Goal: Task Accomplishment & Management: Use online tool/utility

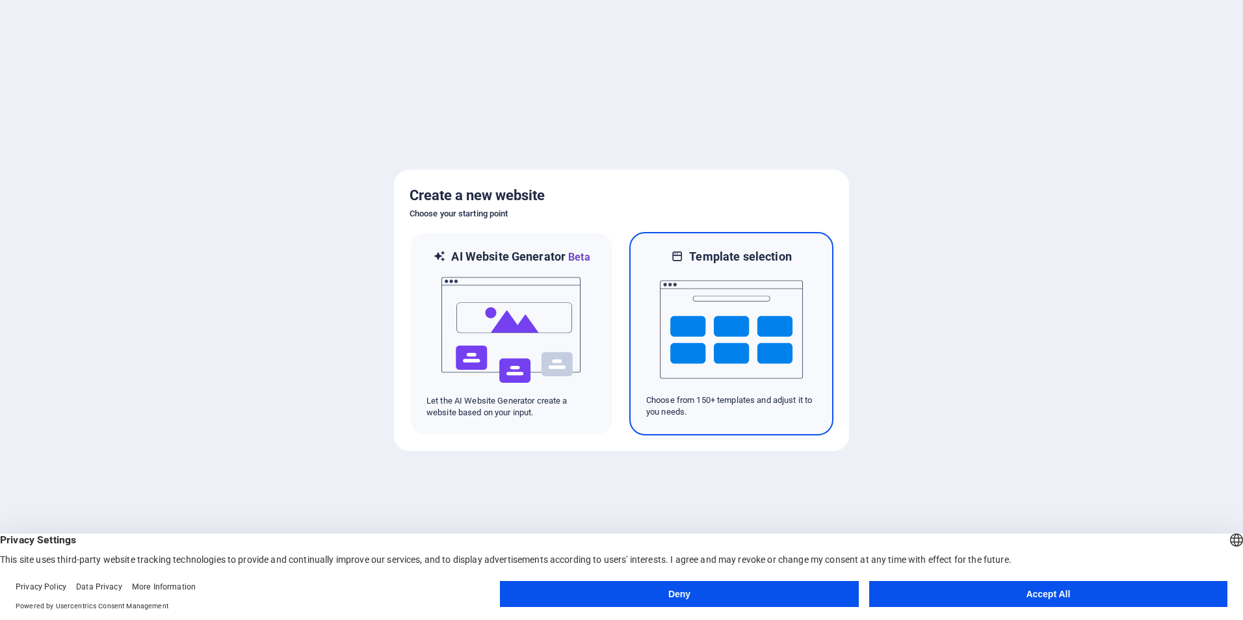
click at [734, 320] on img at bounding box center [731, 330] width 143 height 130
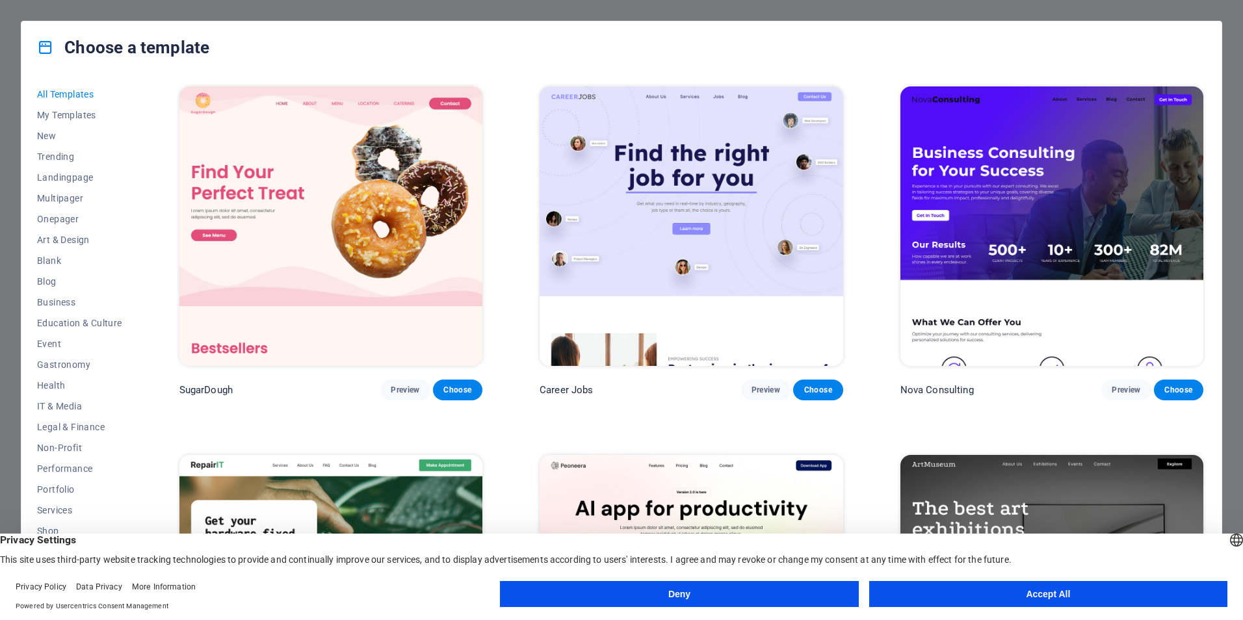
click at [726, 346] on img at bounding box center [690, 225] width 303 height 279
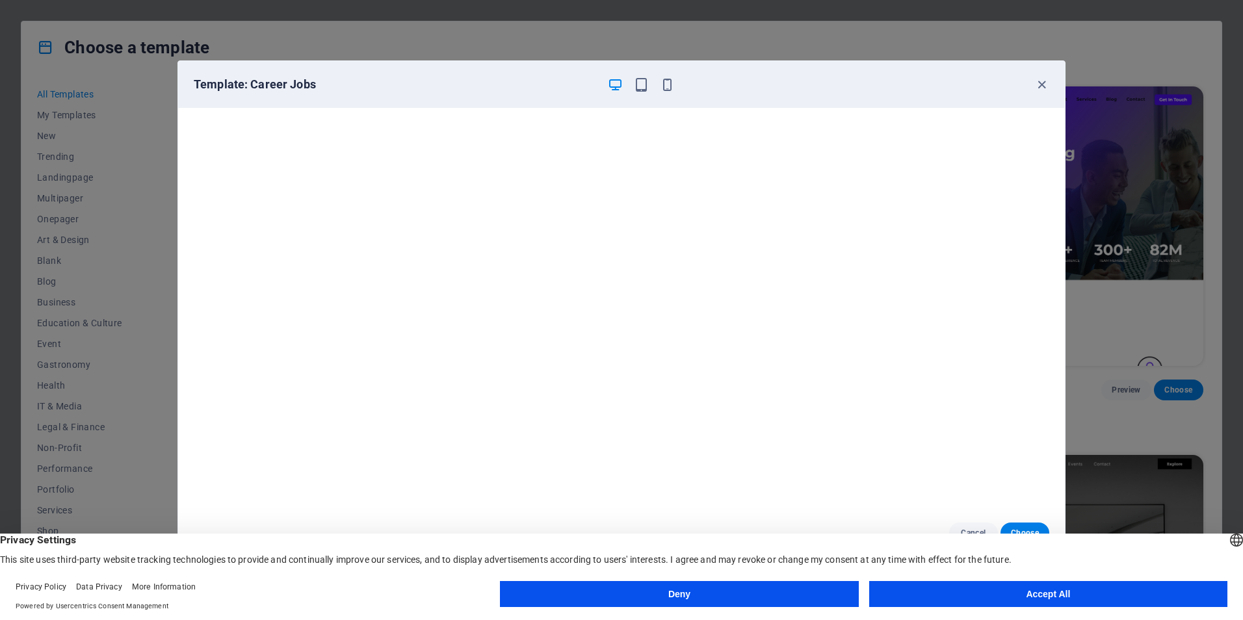
click at [746, 591] on button "Deny" at bounding box center [679, 594] width 358 height 26
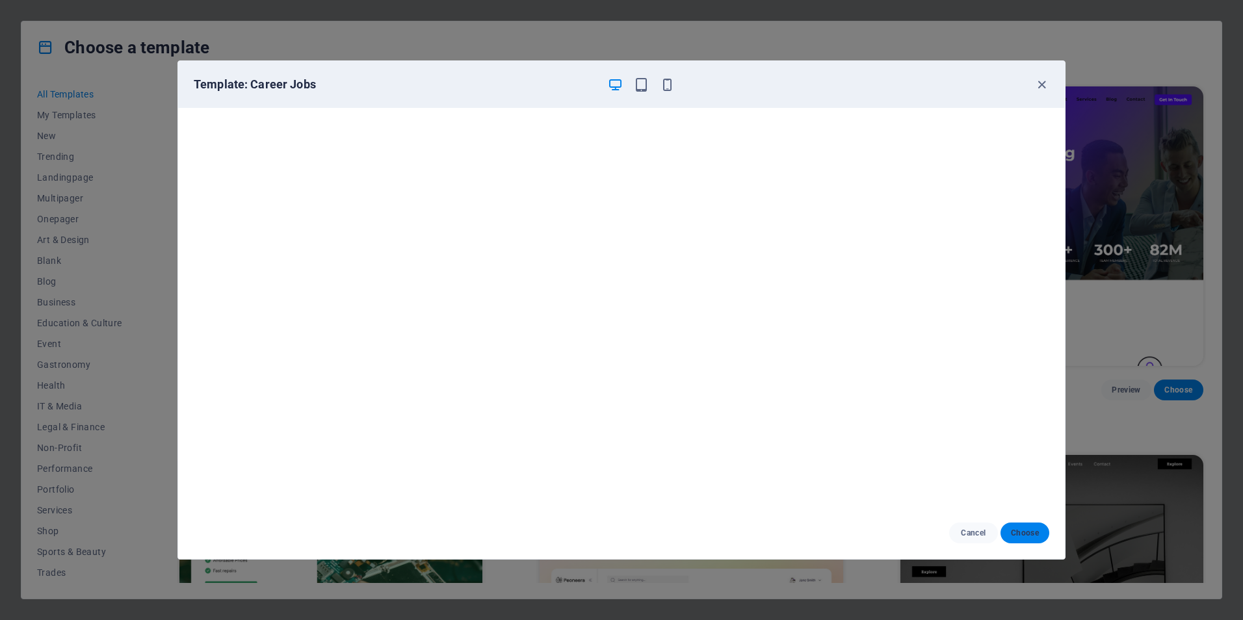
click at [1014, 530] on span "Choose" at bounding box center [1025, 533] width 28 height 10
